Goal: Task Accomplishment & Management: Use online tool/utility

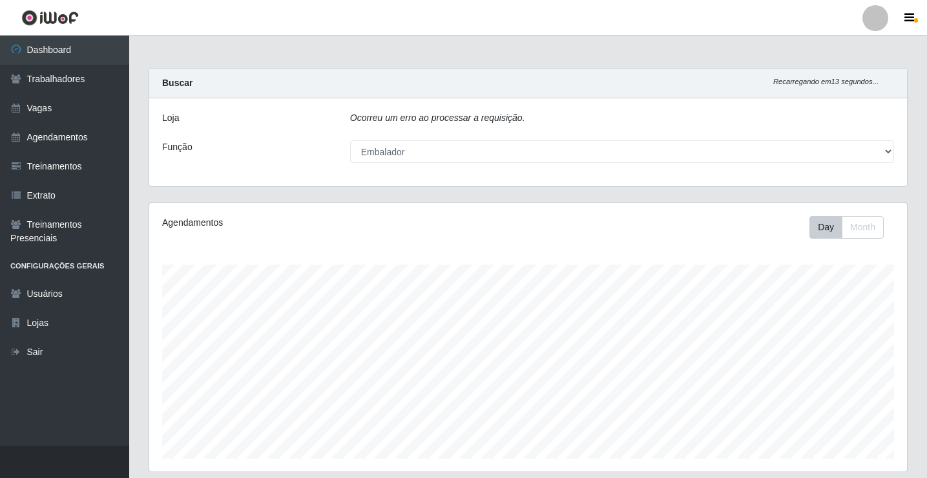
select select "1"
click at [534, 112] on div "Ocorreu um erro ao processar a requisição." at bounding box center [623, 120] width 564 height 19
click at [540, 121] on div "Ocorreu um erro ao processar a requisição." at bounding box center [623, 120] width 564 height 19
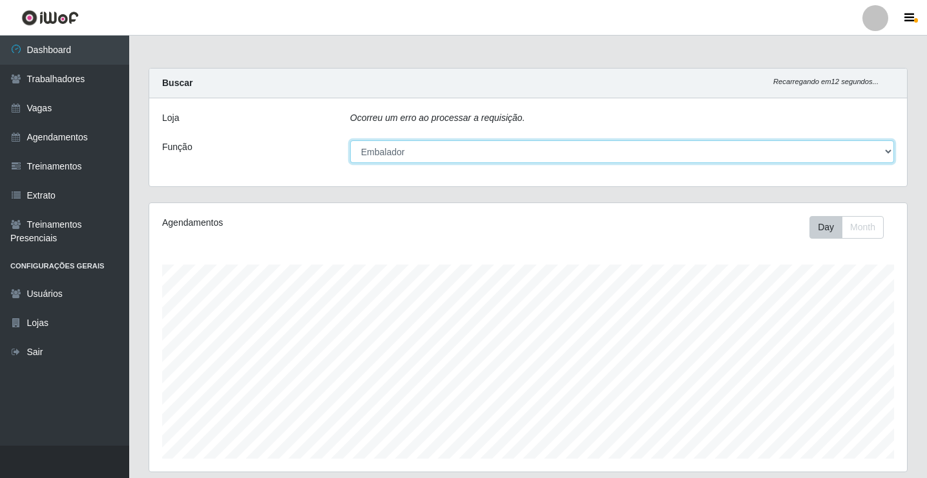
click at [458, 151] on select "[Selecione...] ASG ASG + ASG ++ Embalador Embalador + Embalador ++ Repositor Re…" at bounding box center [622, 151] width 544 height 23
click at [350, 140] on select "[Selecione...] ASG ASG + ASG ++ Embalador Embalador + Embalador ++ Repositor Re…" at bounding box center [622, 151] width 544 height 23
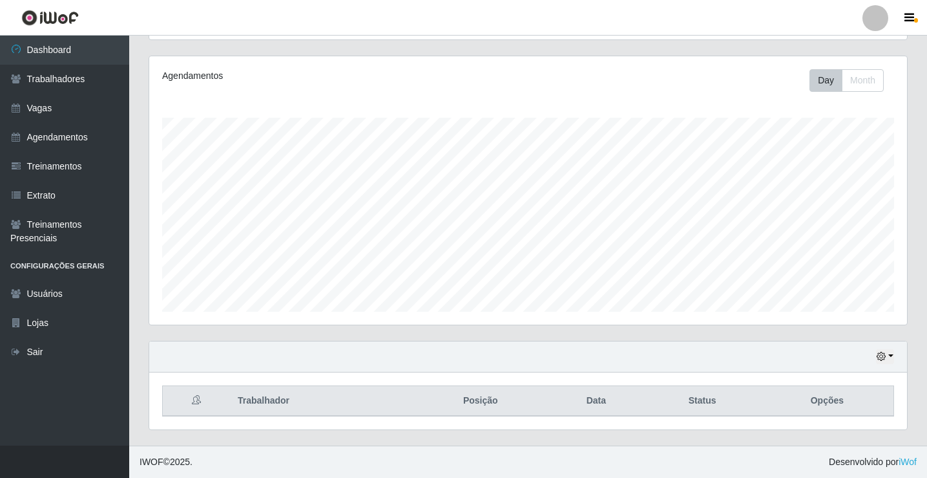
scroll to position [0, 0]
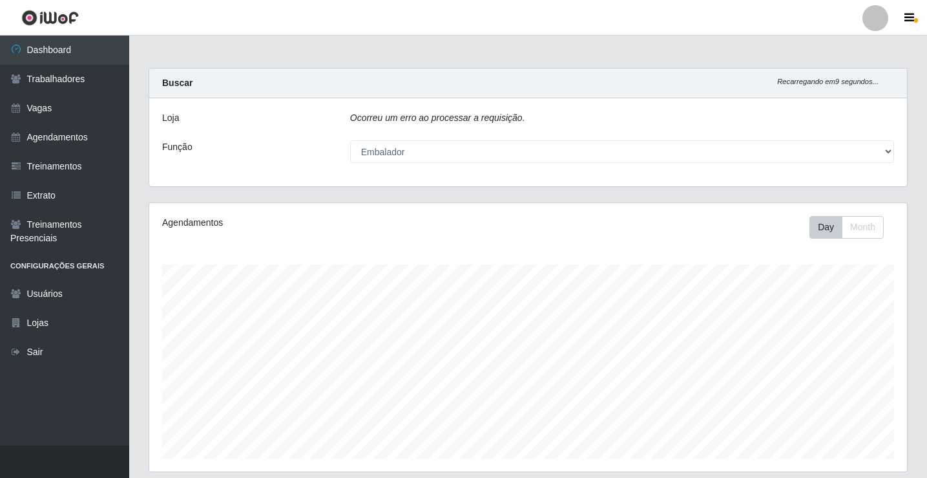
click at [498, 127] on div "Ocorreu um erro ao processar a requisição." at bounding box center [623, 120] width 564 height 19
click at [512, 109] on div "Loja Ocorreu um erro ao processar a requisição. Função [Selecione...] ASG ASG +…" at bounding box center [528, 142] width 758 height 88
click at [41, 50] on link "Dashboard" at bounding box center [64, 50] width 129 height 29
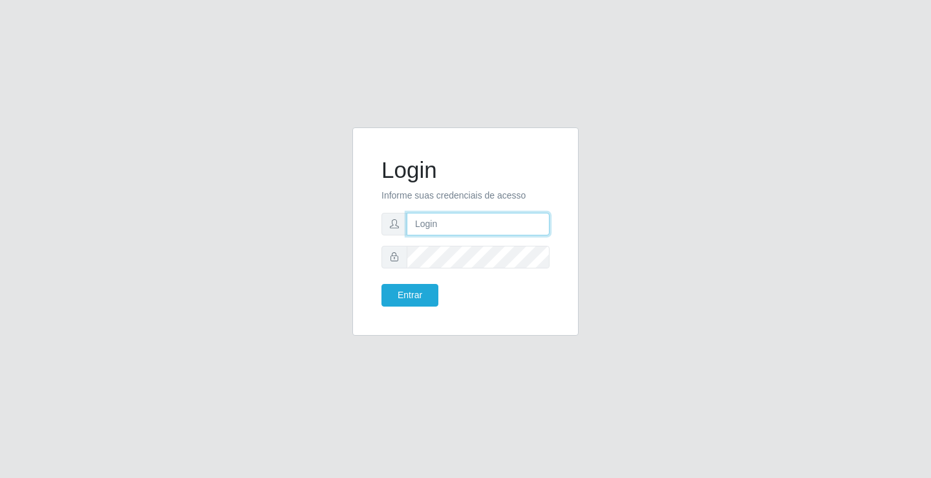
type input "[EMAIL_ADDRESS][DOMAIN_NAME]"
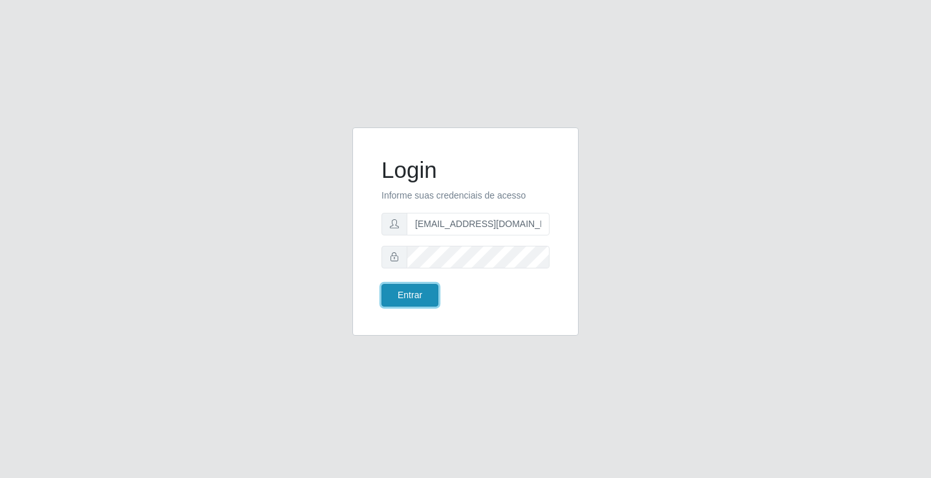
click at [395, 302] on button "Entrar" at bounding box center [409, 295] width 57 height 23
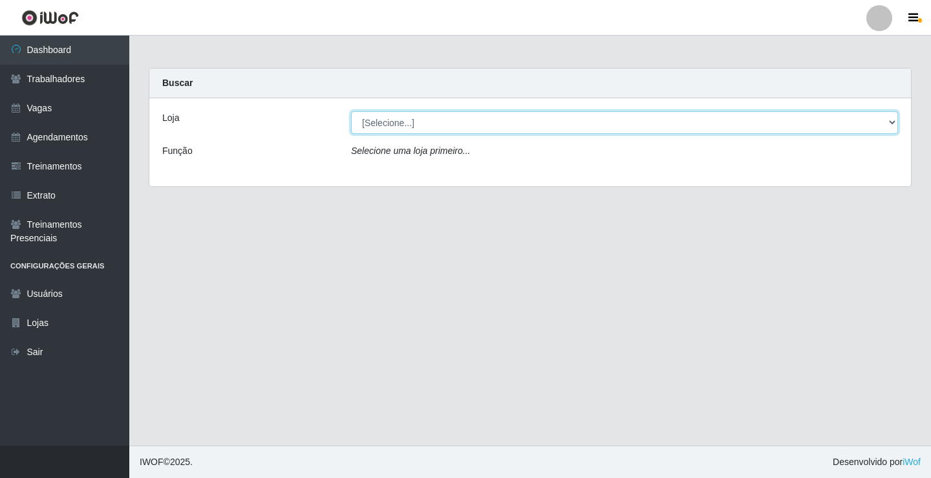
click at [410, 123] on select "[Selecione...] Supermercado VOLLET" at bounding box center [624, 122] width 547 height 23
select select "72"
click at [351, 111] on select "[Selecione...] Supermercado VOLLET" at bounding box center [624, 122] width 547 height 23
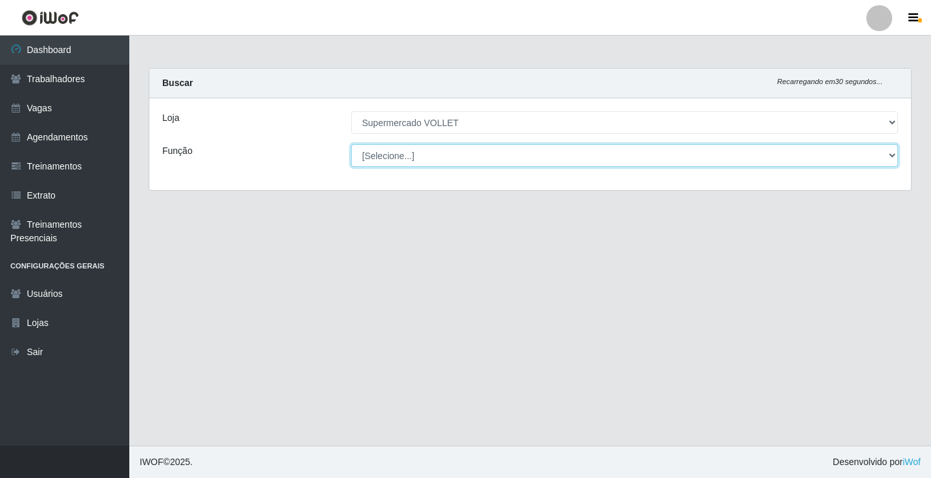
click at [412, 156] on select "[Selecione...] ASG ASG + ASG ++ Embalador Embalador + Embalador ++ Repositor Re…" at bounding box center [624, 155] width 547 height 23
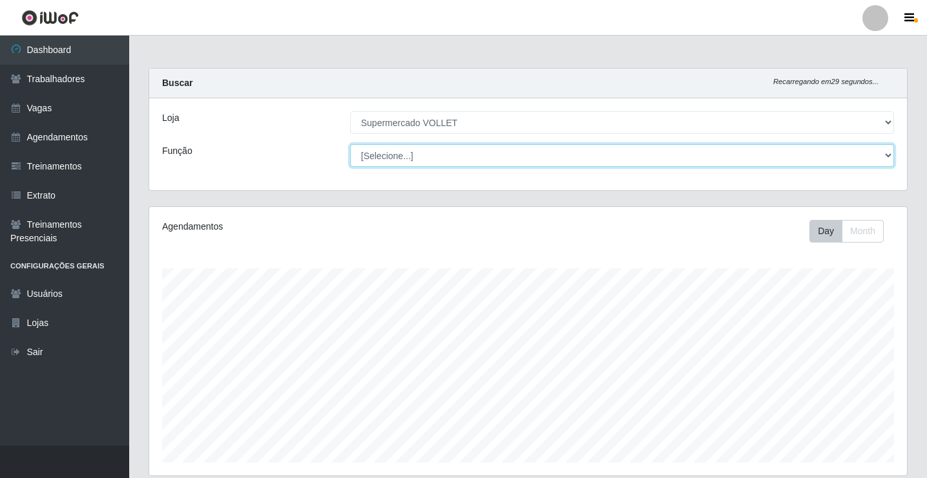
scroll to position [268, 758]
select select "1"
click at [350, 144] on select "[Selecione...] ASG ASG + ASG ++ Embalador Embalador + Embalador ++ Repositor Re…" at bounding box center [622, 155] width 544 height 23
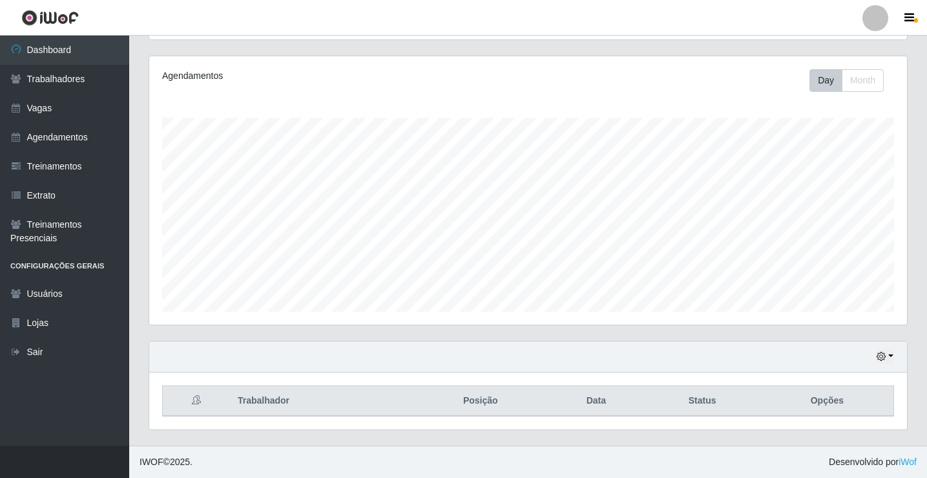
scroll to position [0, 0]
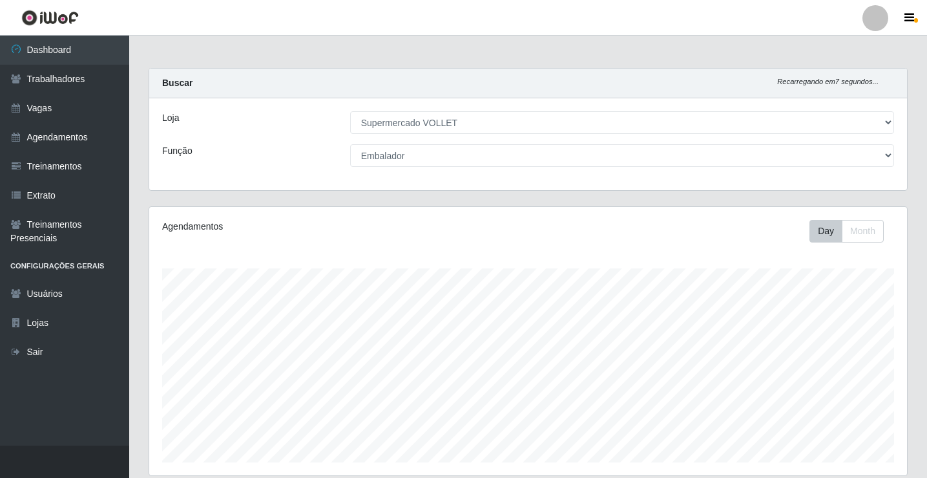
click at [875, 243] on div "Agendamentos Day Month" at bounding box center [528, 341] width 758 height 268
click at [871, 237] on button "Month" at bounding box center [863, 231] width 42 height 23
click at [830, 229] on button "Day" at bounding box center [826, 231] width 33 height 23
click at [47, 79] on link "Trabalhadores" at bounding box center [64, 79] width 129 height 29
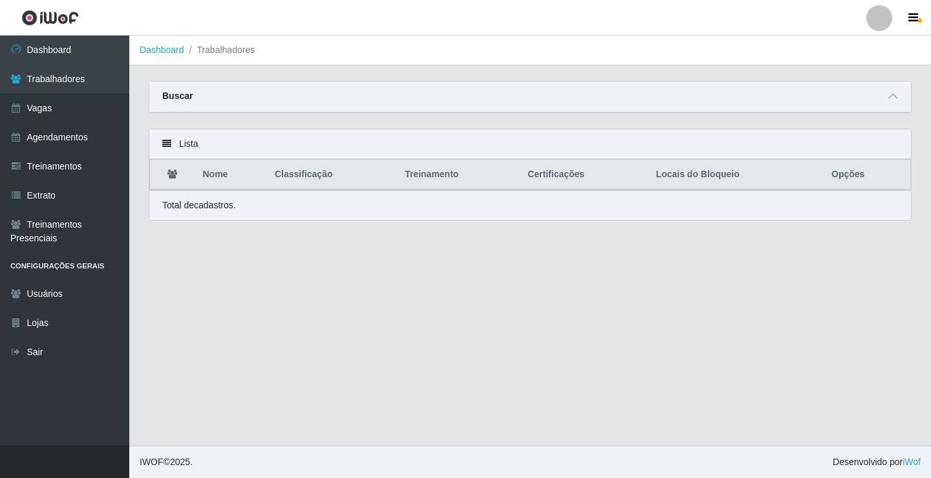
drag, startPoint x: 284, startPoint y: 191, endPoint x: 212, endPoint y: 97, distance: 118.4
click at [280, 189] on div "Lista Nome Classificação Treinamento Certificações Locais do Bloqueio Opções To…" at bounding box center [530, 175] width 763 height 92
click at [162, 52] on link "Dashboard" at bounding box center [162, 50] width 45 height 10
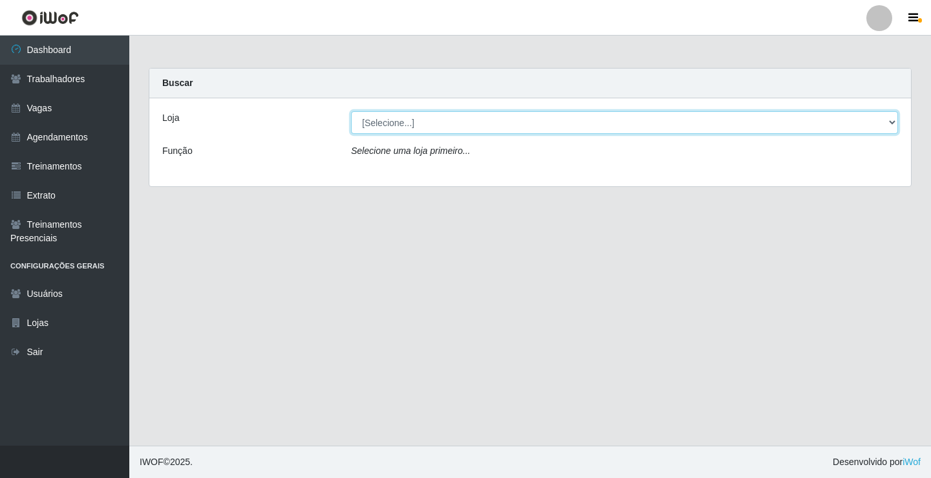
click at [423, 116] on select "[Selecione...] Supermercado VOLLET" at bounding box center [624, 122] width 547 height 23
select select "72"
click at [351, 111] on select "[Selecione...] Supermercado VOLLET" at bounding box center [624, 122] width 547 height 23
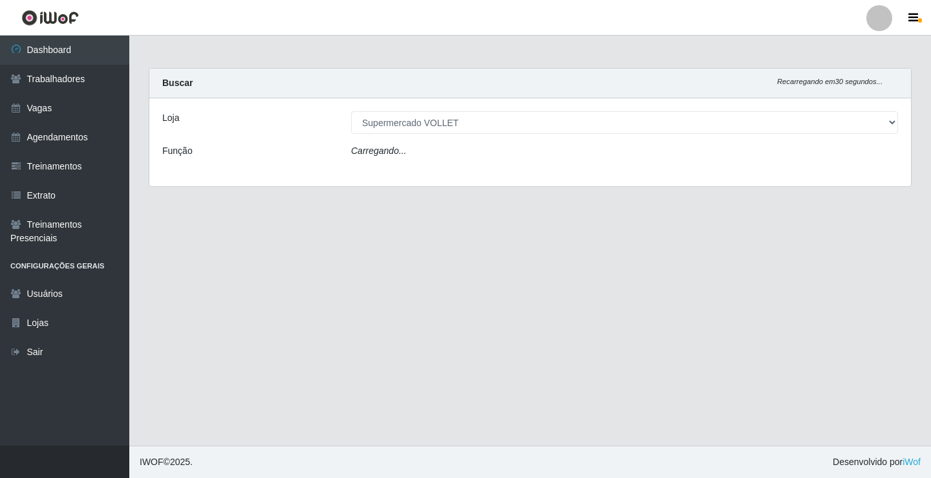
click at [403, 160] on div "Carregando..." at bounding box center [624, 153] width 566 height 19
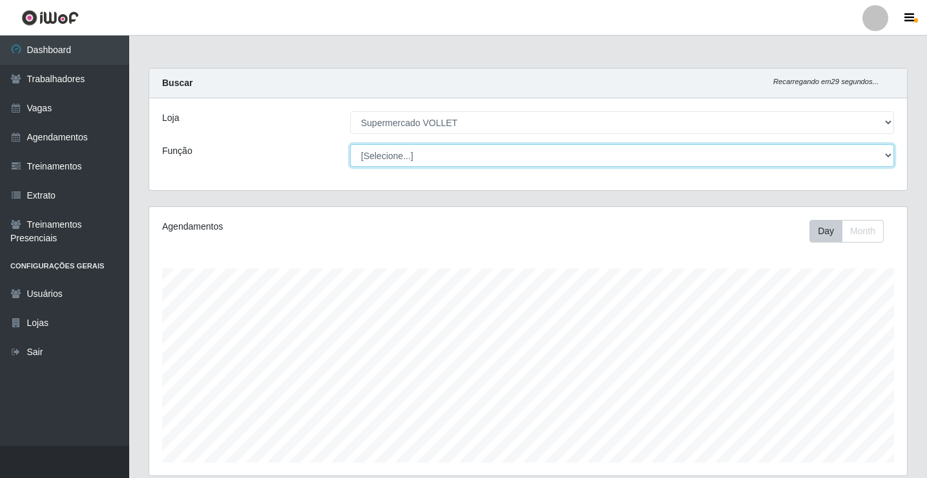
scroll to position [268, 758]
click at [402, 156] on select "[Selecione...] ASG ASG + ASG ++ Embalador Embalador + Embalador ++ Repositor Re…" at bounding box center [622, 155] width 544 height 23
click at [350, 144] on select "[Selecione...] ASG ASG + ASG ++ Embalador Embalador + Embalador ++ Repositor Re…" at bounding box center [622, 155] width 544 height 23
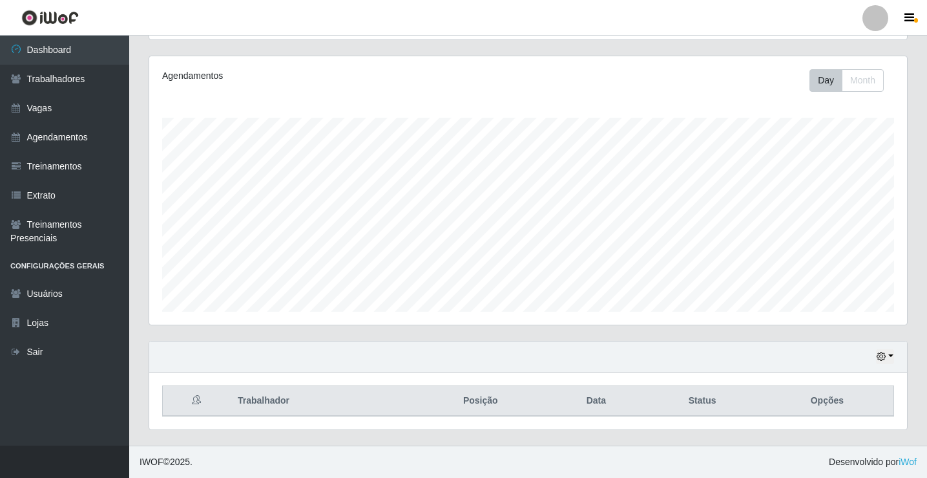
scroll to position [0, 0]
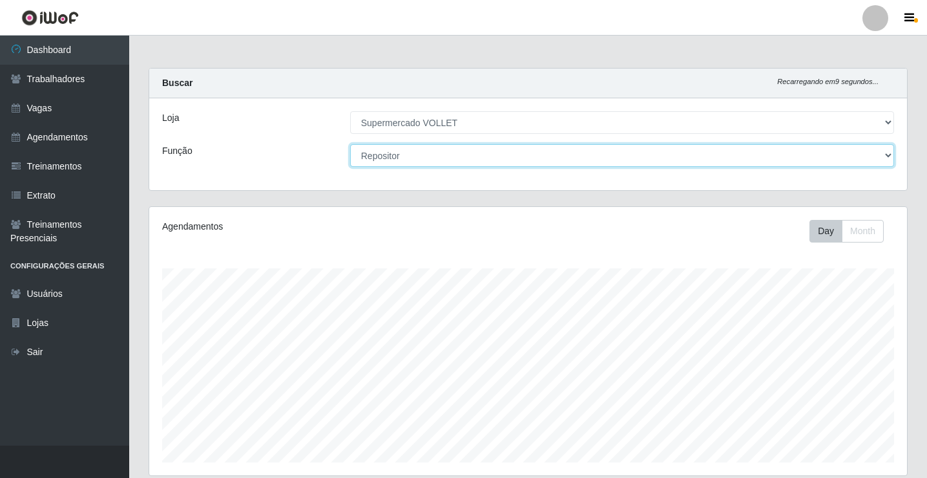
click at [394, 157] on select "[Selecione...] ASG ASG + ASG ++ Embalador Embalador + Embalador ++ Repositor Re…" at bounding box center [622, 155] width 544 height 23
click at [350, 144] on select "[Selecione...] ASG ASG + ASG ++ Embalador Embalador + Embalador ++ Repositor Re…" at bounding box center [622, 155] width 544 height 23
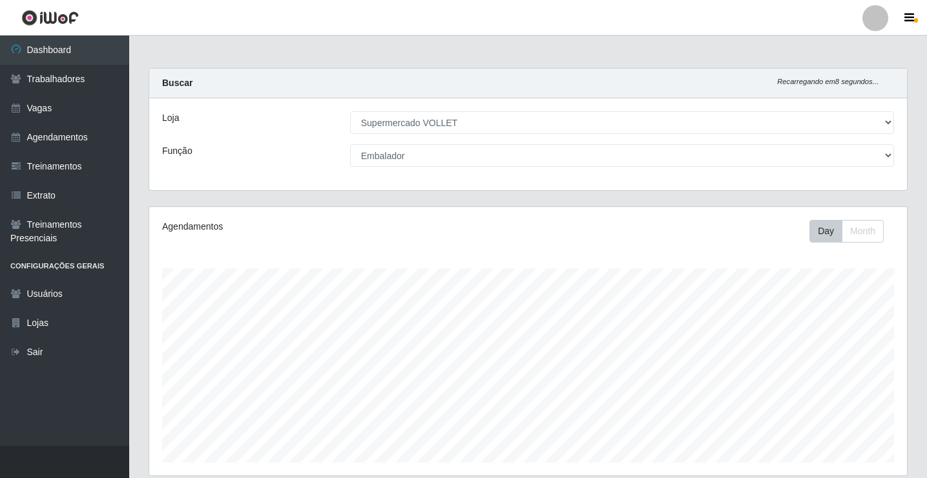
click at [417, 244] on div "Agendamentos Day Month" at bounding box center [528, 341] width 758 height 268
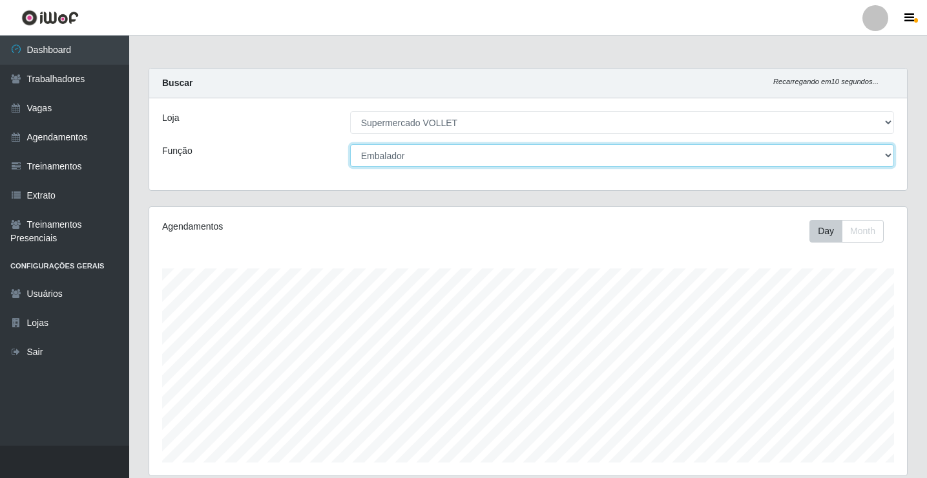
click at [428, 155] on select "[Selecione...] ASG ASG + ASG ++ Embalador Embalador + Embalador ++ Repositor Re…" at bounding box center [622, 155] width 544 height 23
click at [350, 144] on select "[Selecione...] ASG ASG + ASG ++ Embalador Embalador + Embalador ++ Repositor Re…" at bounding box center [622, 155] width 544 height 23
click at [396, 159] on select "[Selecione...] ASG ASG + ASG ++ Embalador Embalador + Embalador ++ Repositor Re…" at bounding box center [622, 155] width 544 height 23
select select "1"
click at [350, 144] on select "[Selecione...] ASG ASG + ASG ++ Embalador Embalador + Embalador ++ Repositor Re…" at bounding box center [622, 155] width 544 height 23
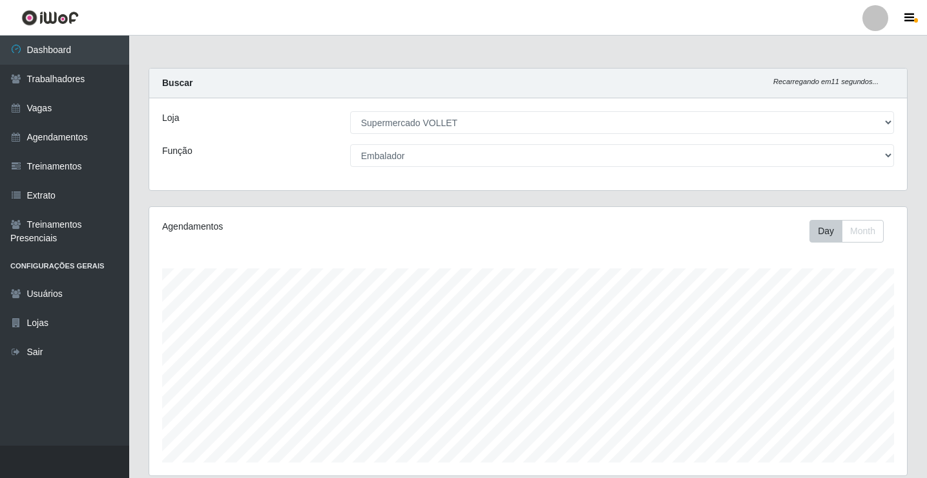
click at [311, 186] on div "Loja [Selecione...] Supermercado VOLLET Função [Selecione...] ASG ASG + ASG ++ …" at bounding box center [528, 144] width 758 height 92
